Goal: Navigation & Orientation: Find specific page/section

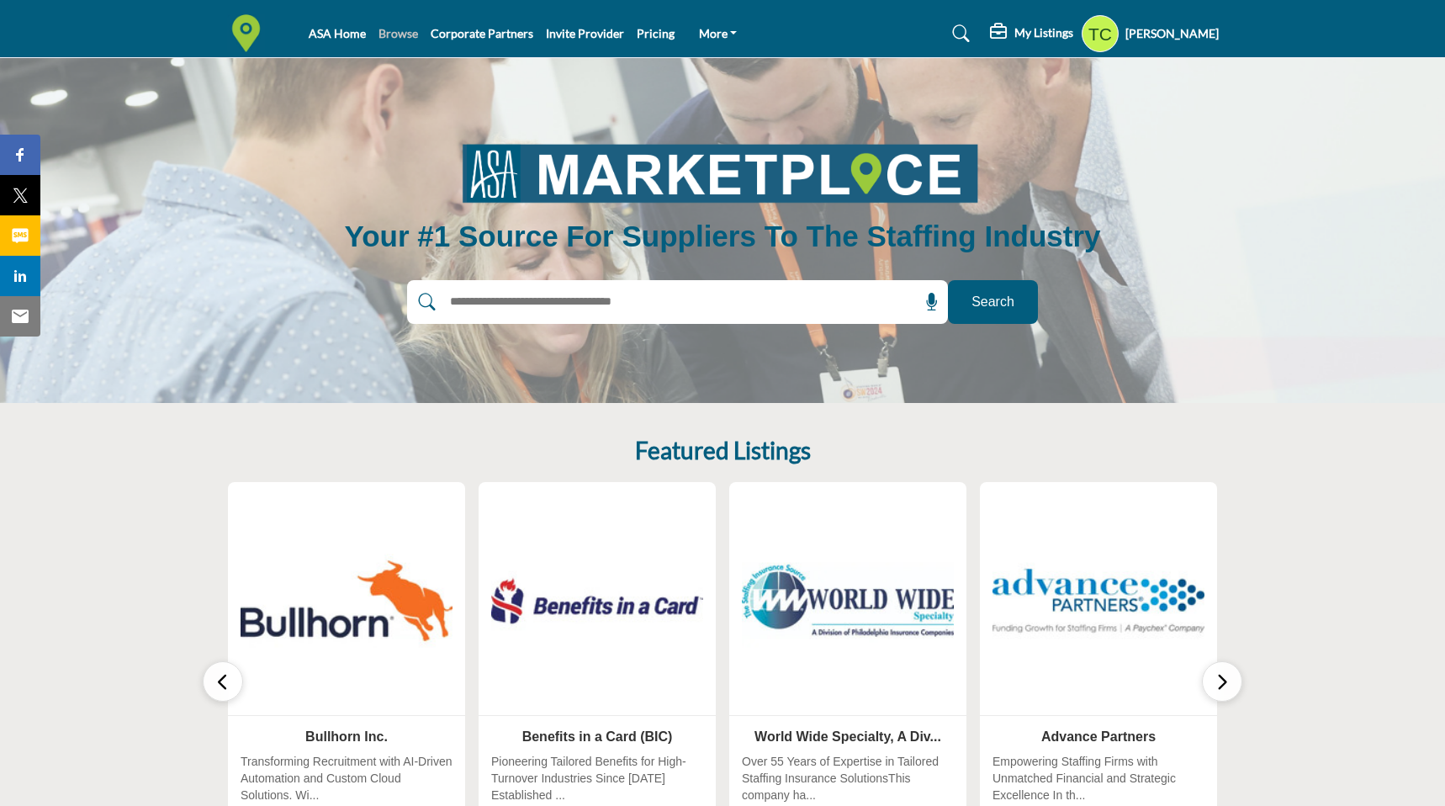
click at [401, 33] on link "Browse" at bounding box center [399, 33] width 40 height 14
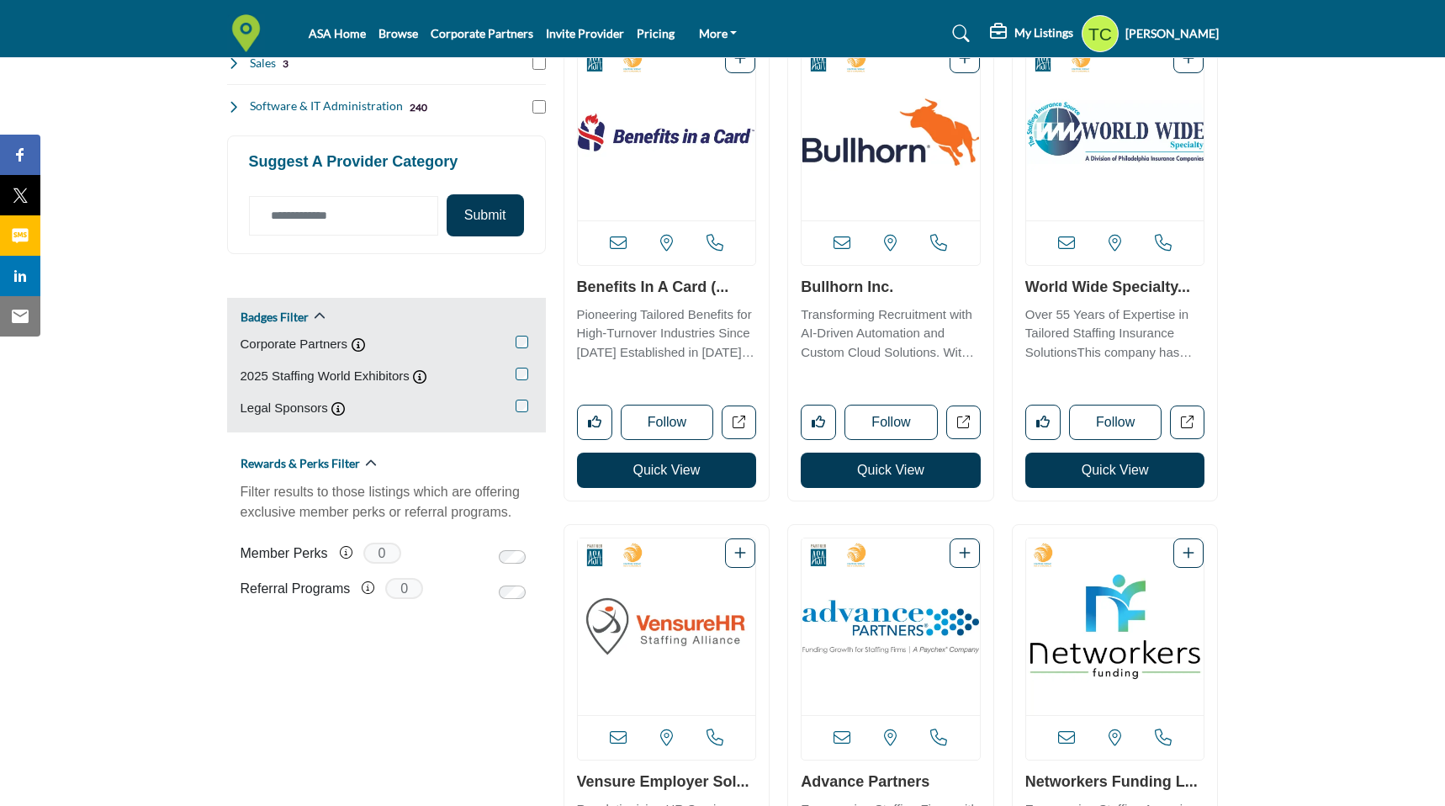
scroll to position [800, 0]
